Goal: Task Accomplishment & Management: Use online tool/utility

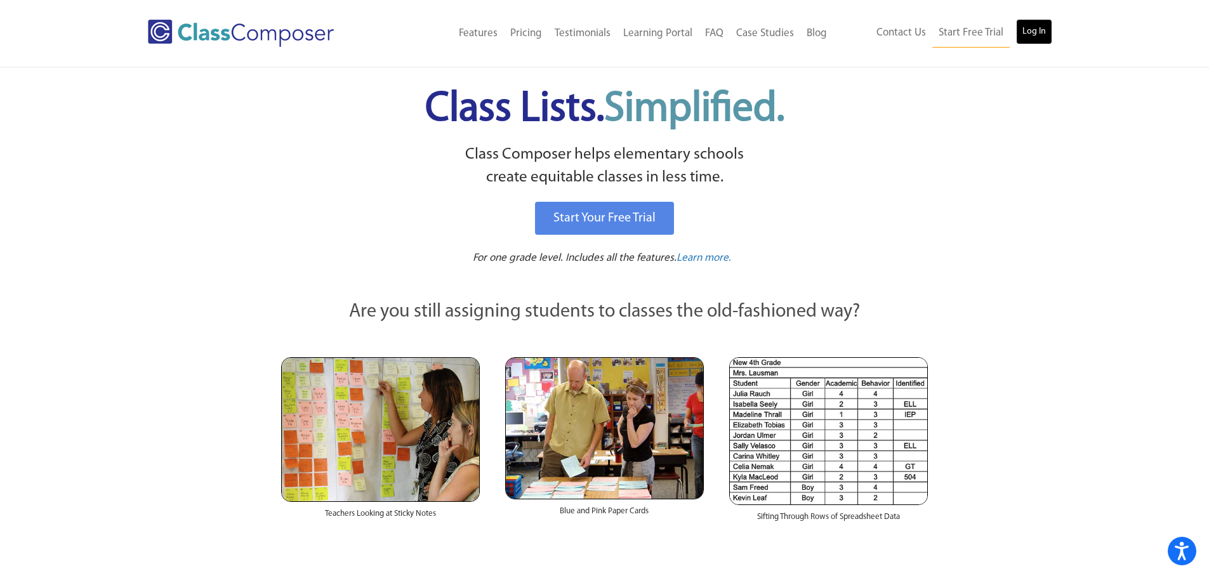
click at [1033, 37] on link "Log In" at bounding box center [1034, 31] width 36 height 25
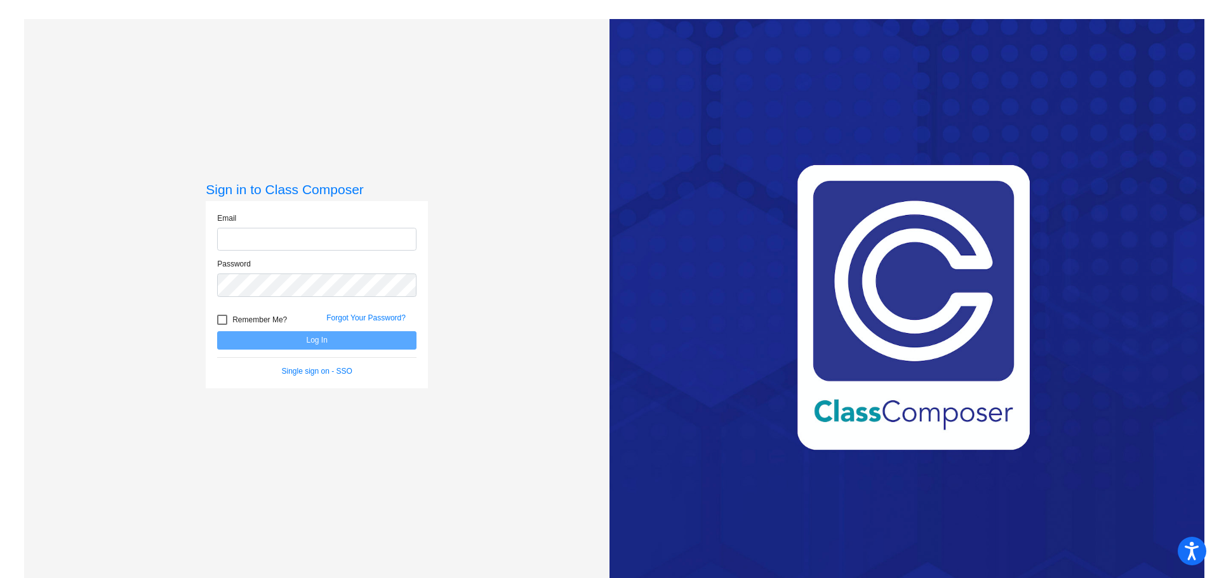
type input "[EMAIL_ADDRESS][DOMAIN_NAME]"
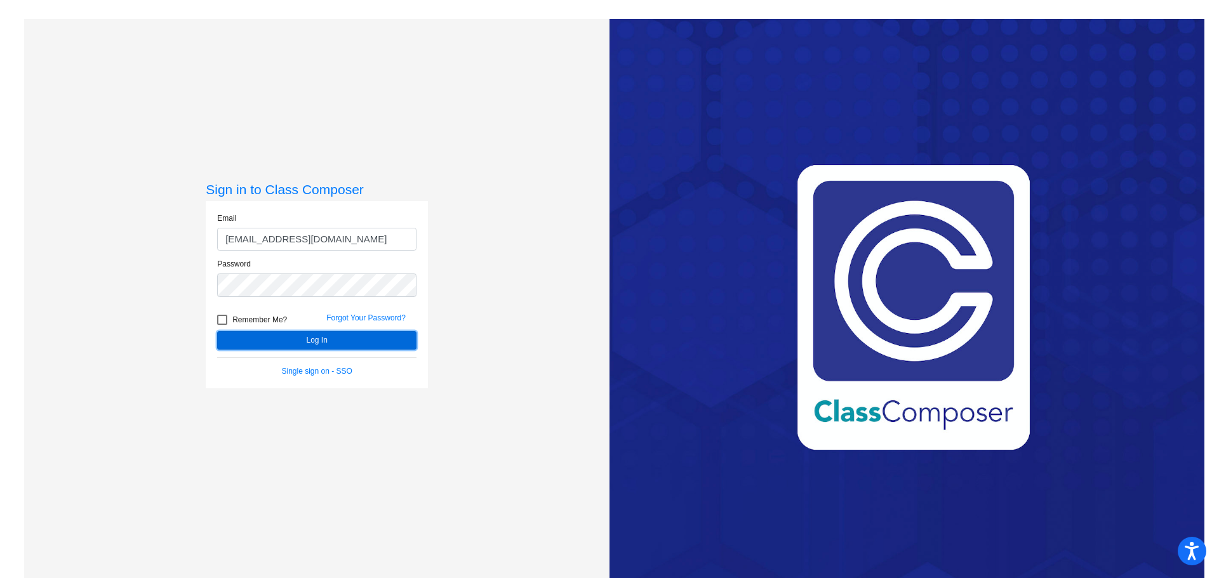
click at [361, 344] on button "Log In" at bounding box center [316, 340] width 199 height 18
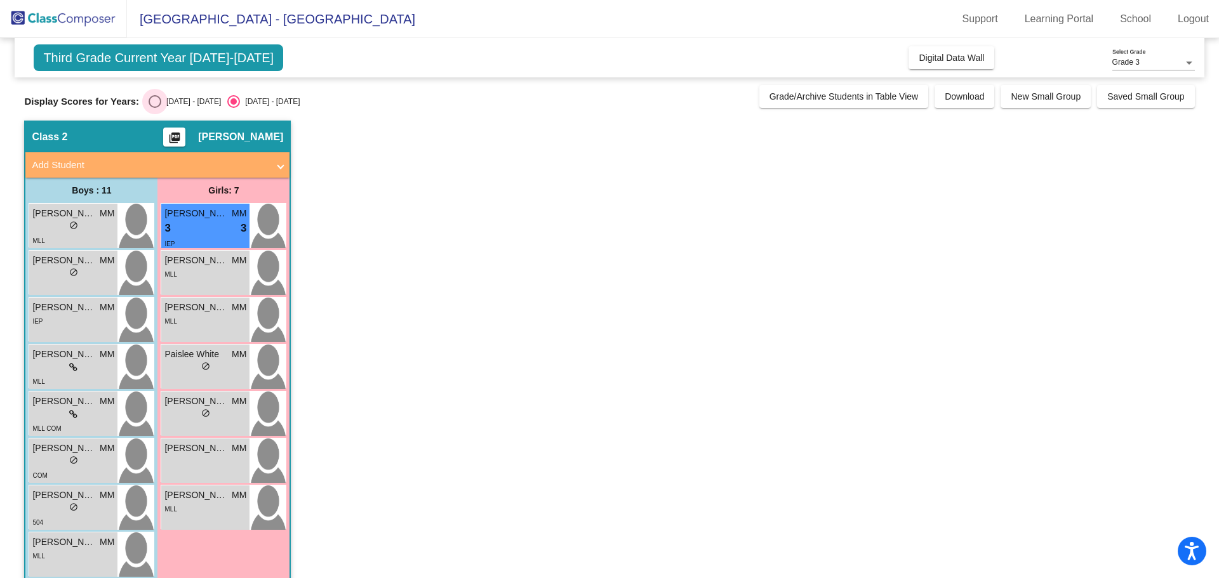
click at [156, 100] on div "Select an option" at bounding box center [155, 101] width 13 height 13
click at [155, 108] on input "[DATE] - [DATE]" at bounding box center [154, 108] width 1 height 1
radio input "true"
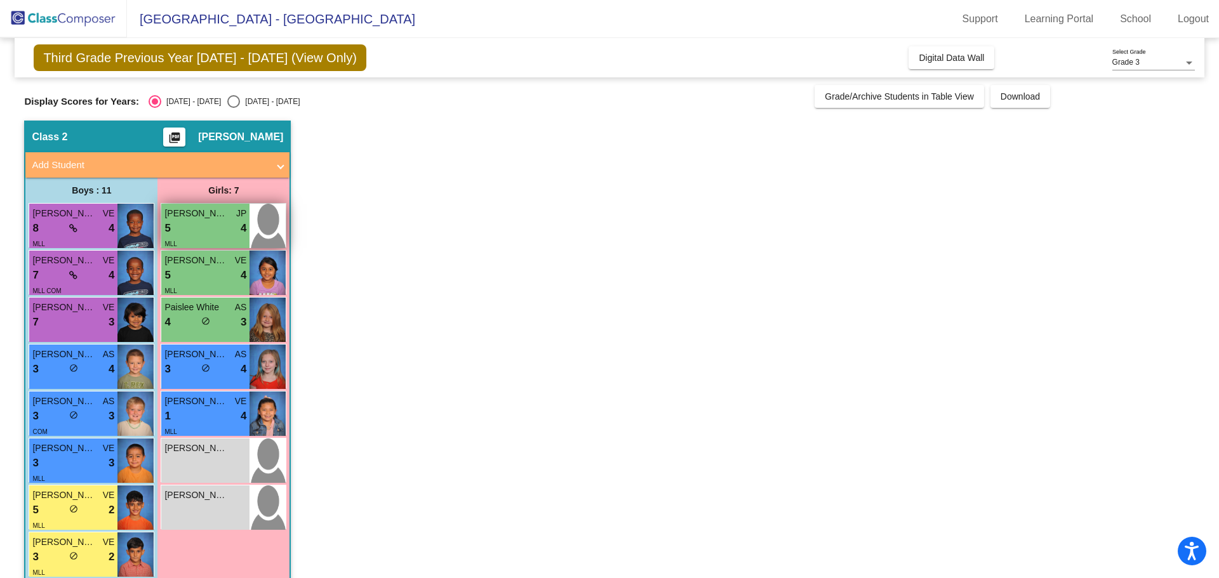
click at [209, 226] on div "5 lock do_not_disturb_alt 4" at bounding box center [205, 228] width 82 height 17
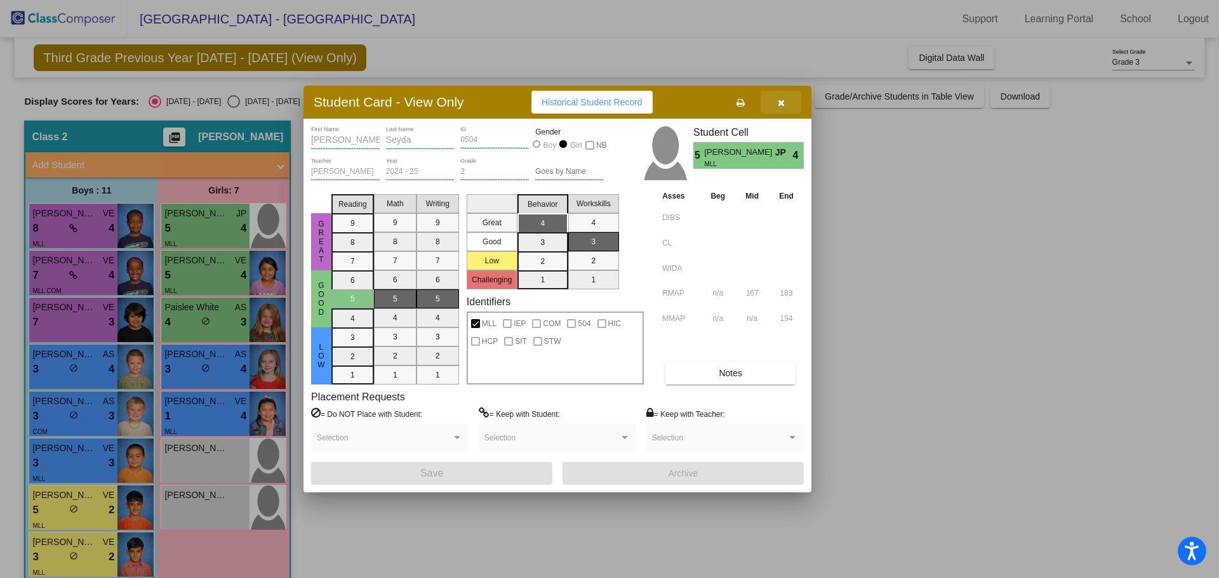
click at [782, 102] on icon "button" at bounding box center [781, 102] width 7 height 9
